Goal: Navigation & Orientation: Find specific page/section

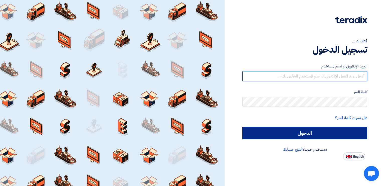
type input "[PERSON_NAME][EMAIL_ADDRESS][DOMAIN_NAME]"
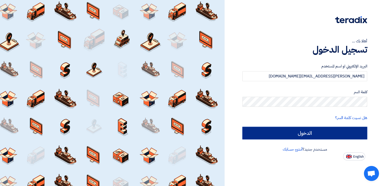
click at [295, 131] on input "الدخول" at bounding box center [304, 133] width 125 height 13
type input "Sign in"
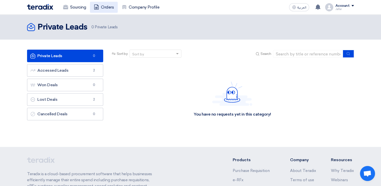
click at [103, 7] on link "Orders" at bounding box center [104, 7] width 28 height 11
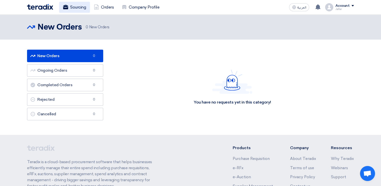
click at [82, 4] on link "Sourcing" at bounding box center [74, 7] width 31 height 11
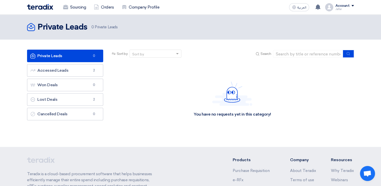
click at [184, 56] on div "Sort by Sort by Search" at bounding box center [232, 56] width 243 height 12
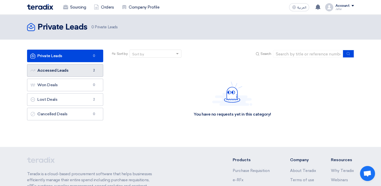
click at [84, 73] on link "Accessed Leads Accessed Leads 2" at bounding box center [65, 70] width 76 height 13
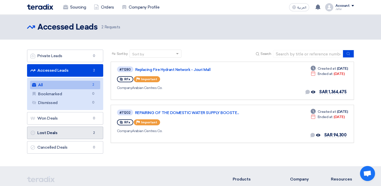
click at [77, 131] on link "Lost Deals Lost Deals 2" at bounding box center [65, 133] width 76 height 13
